Goal: Task Accomplishment & Management: Manage account settings

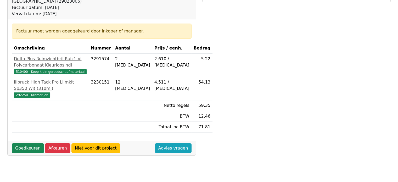
scroll to position [94, 0]
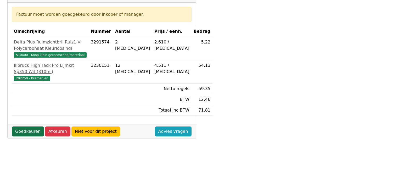
click at [25, 136] on link "Goedkeuren" at bounding box center [28, 131] width 32 height 10
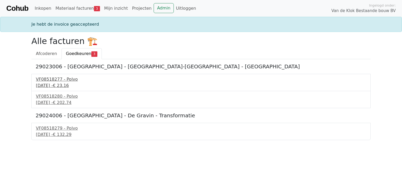
click at [64, 76] on div "VF08518277 - Polvo" at bounding box center [201, 79] width 330 height 6
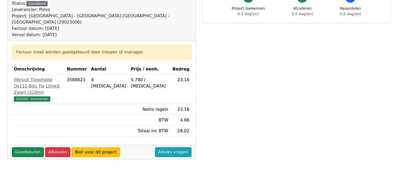
scroll to position [105, 0]
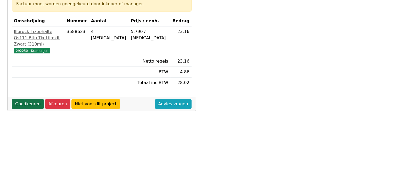
click at [23, 100] on link "Goedkeuren" at bounding box center [28, 104] width 32 height 10
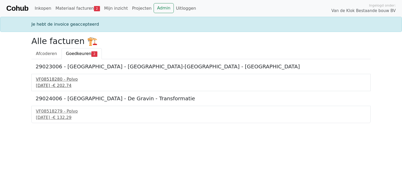
click at [60, 86] on div "29 september 2025 - € 202.74" at bounding box center [201, 85] width 330 height 6
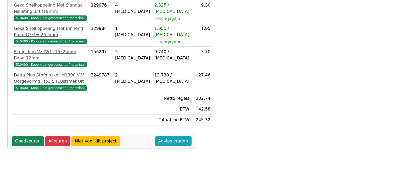
scroll to position [167, 0]
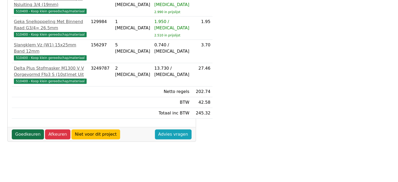
click at [29, 139] on link "Goedkeuren" at bounding box center [28, 134] width 32 height 10
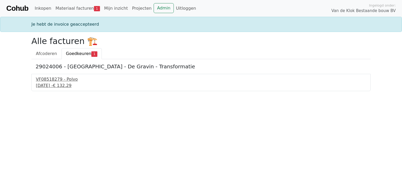
click at [59, 84] on div "[DATE] - € 132.29" at bounding box center [201, 85] width 330 height 6
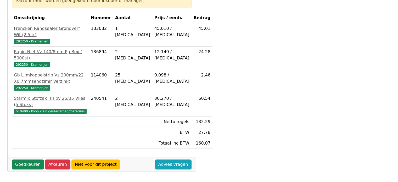
scroll to position [105, 0]
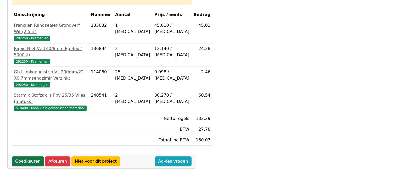
click at [22, 156] on link "Goedkeuren" at bounding box center [28, 161] width 32 height 10
